Goal: Transaction & Acquisition: Subscribe to service/newsletter

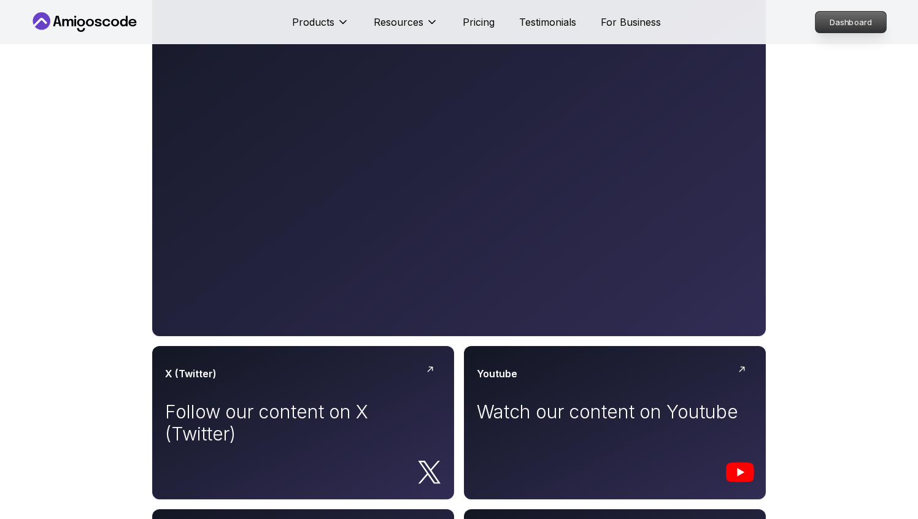
click at [848, 26] on p "Dashboard" at bounding box center [851, 22] width 71 height 21
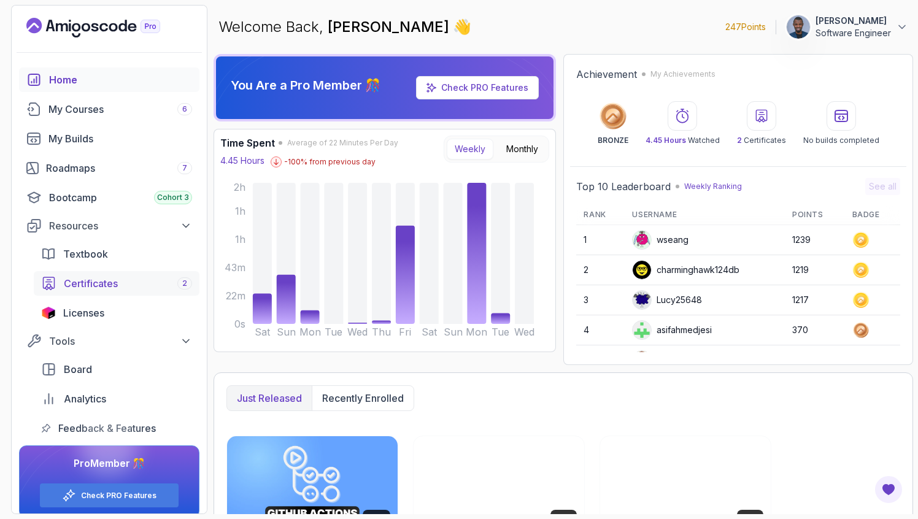
scroll to position [12, 0]
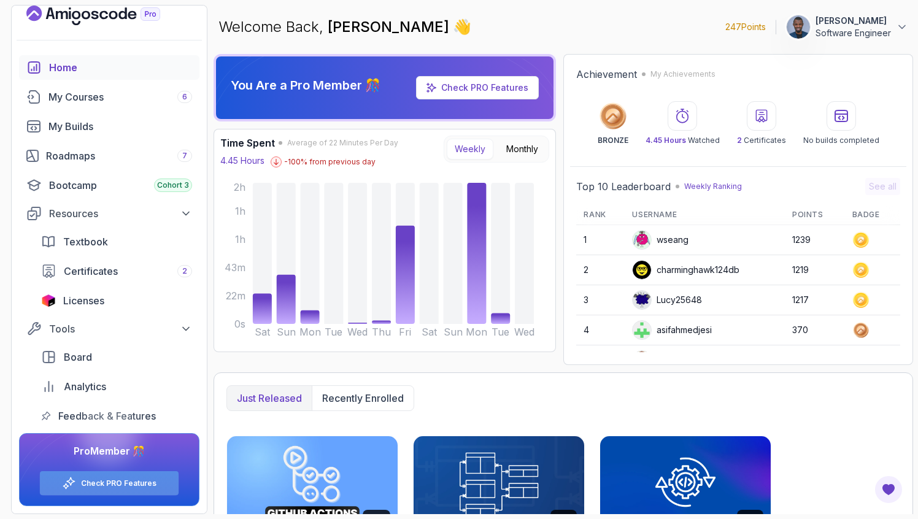
click at [109, 478] on div "Check PRO Features" at bounding box center [109, 484] width 139 height 24
click at [123, 481] on link "Check PRO Features" at bounding box center [119, 484] width 76 height 10
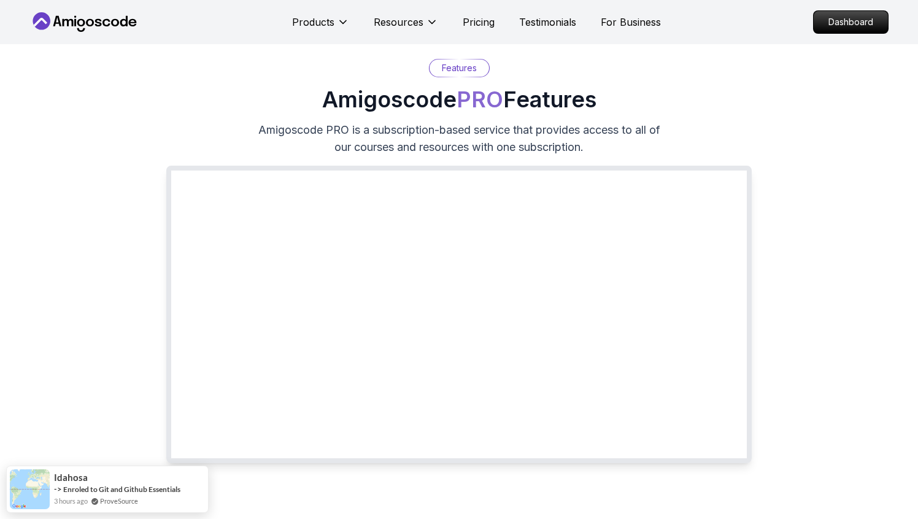
scroll to position [67, 0]
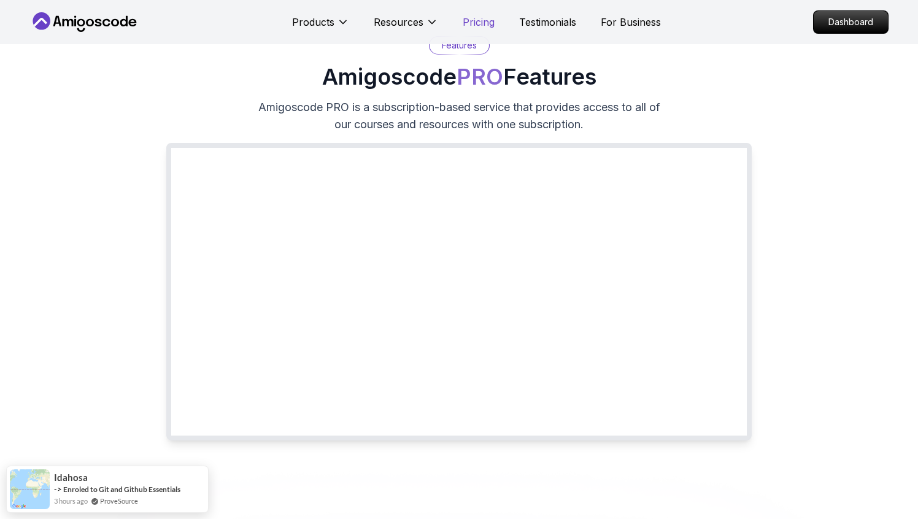
click at [475, 21] on p "Pricing" at bounding box center [479, 22] width 32 height 15
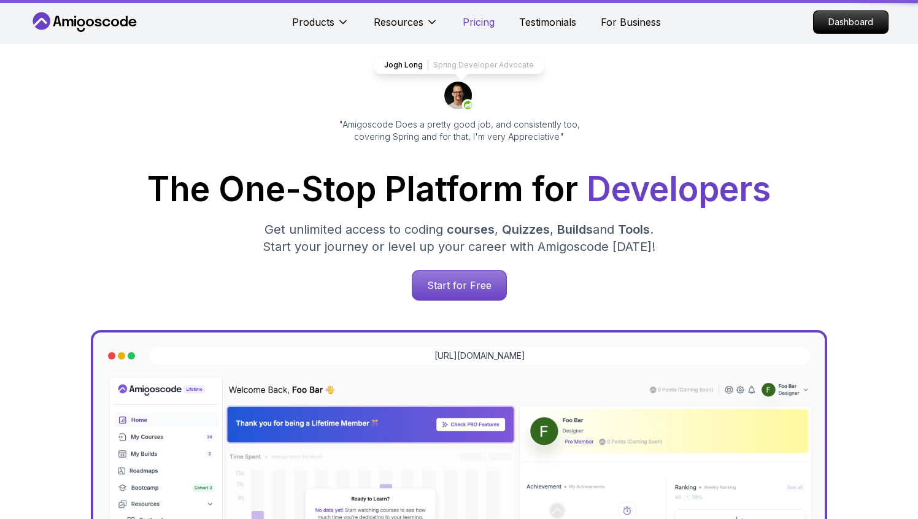
scroll to position [2651, 0]
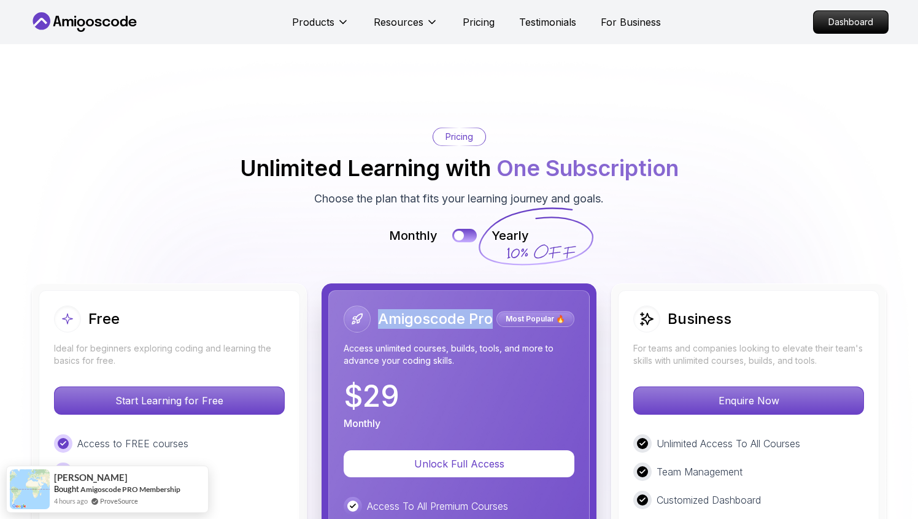
drag, startPoint x: 492, startPoint y: 246, endPoint x: 379, endPoint y: 250, distance: 112.4
click at [379, 309] on h2 "Amigoscode Pro" at bounding box center [435, 319] width 115 height 20
copy h2 "Amigoscode Pro"
